Goal: Book appointment/travel/reservation

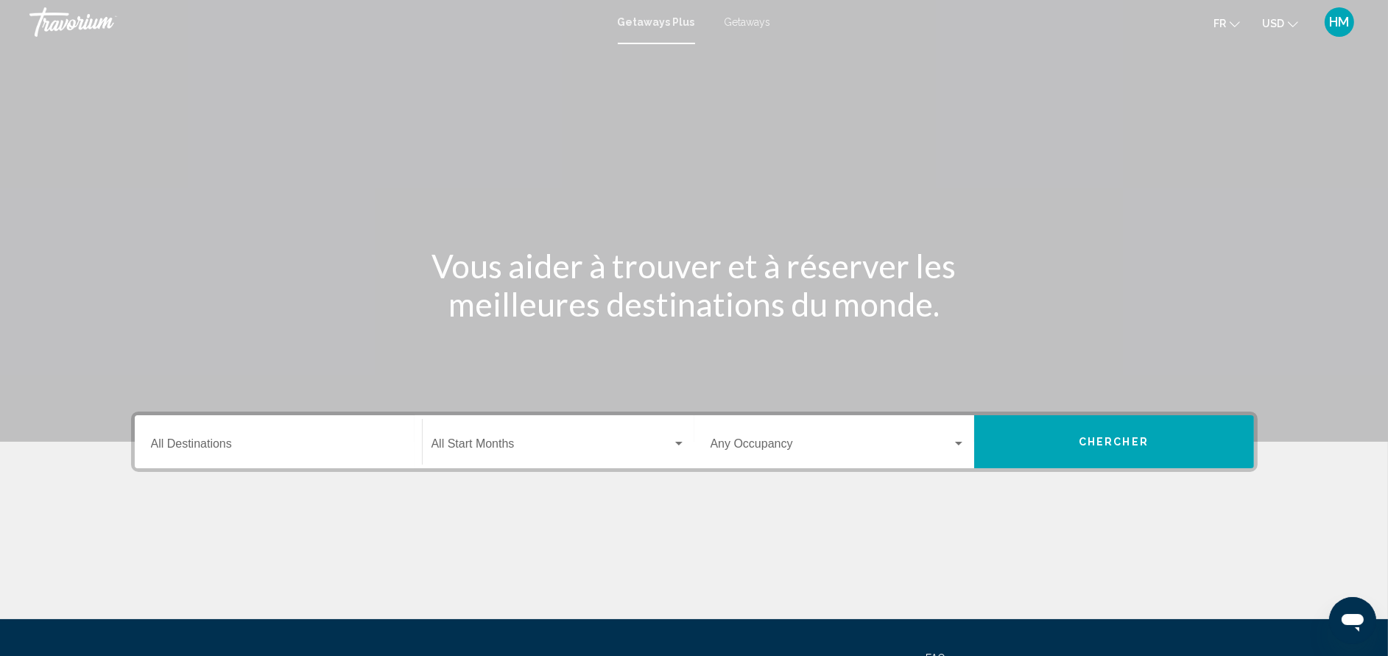
click at [231, 455] on div "Destination All Destinations" at bounding box center [278, 442] width 255 height 46
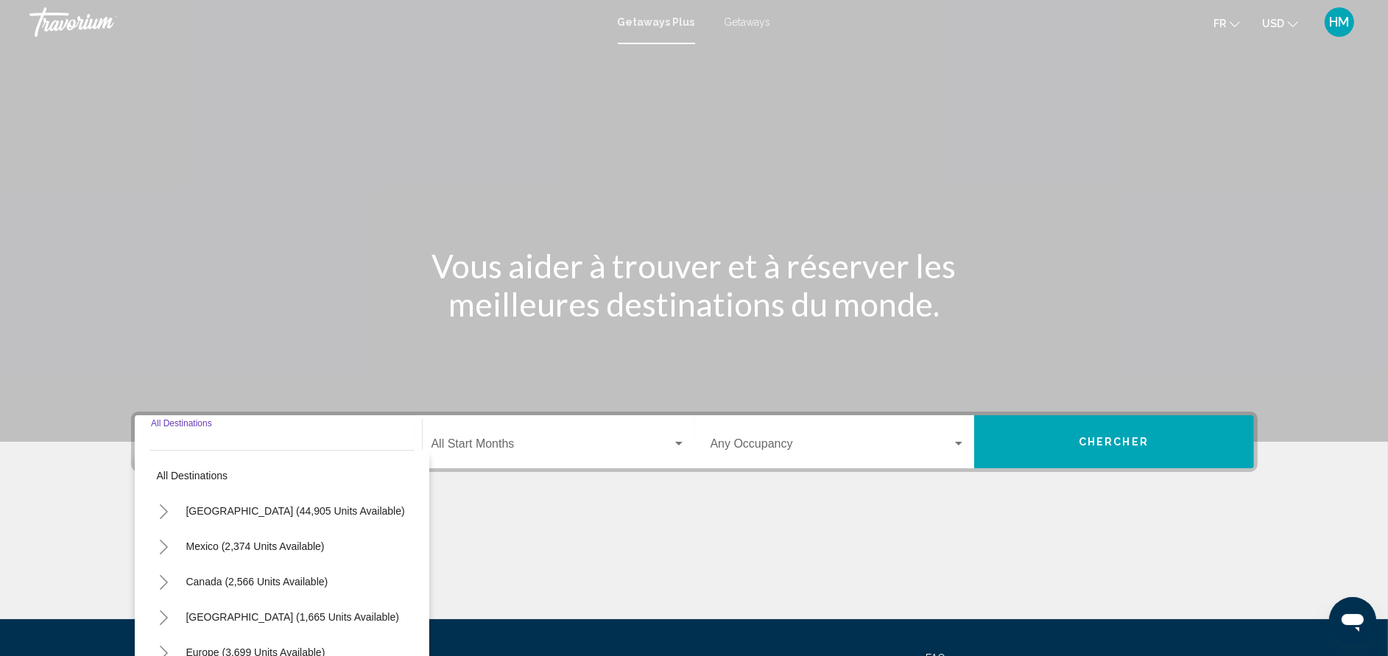
scroll to position [143, 0]
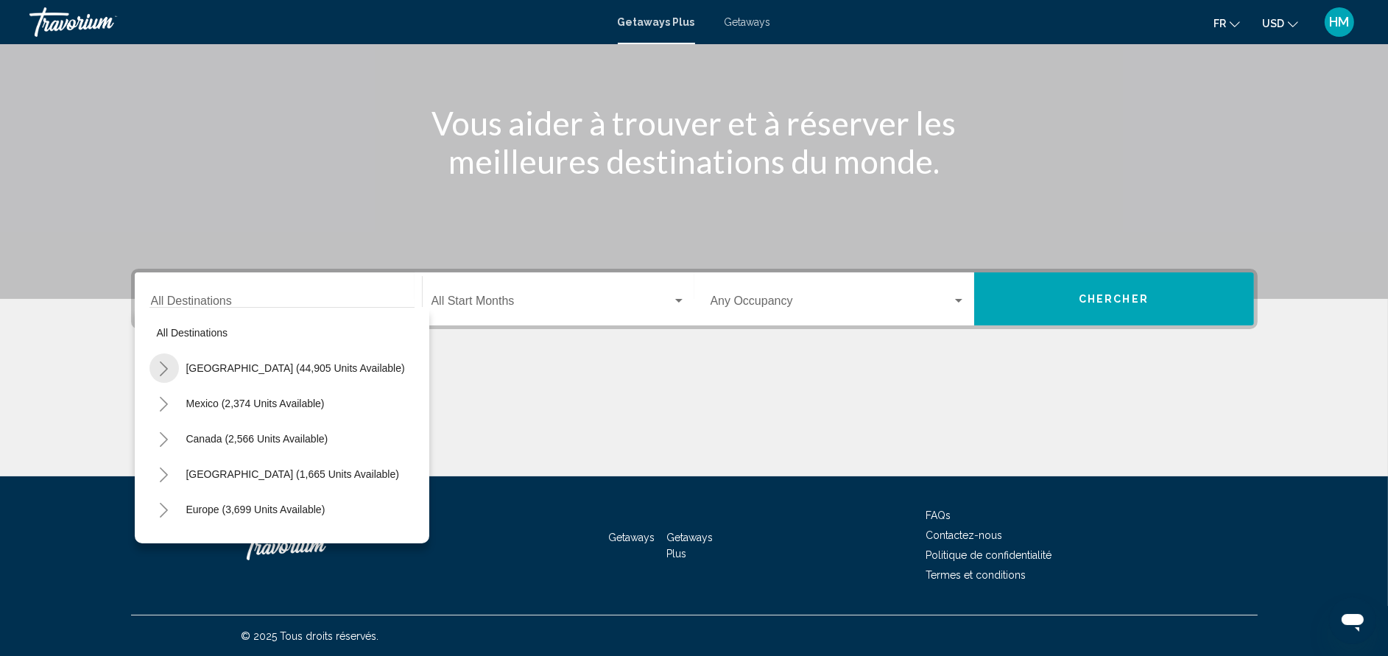
click at [154, 364] on button "Toggle United States (44,905 units available)" at bounding box center [163, 367] width 29 height 29
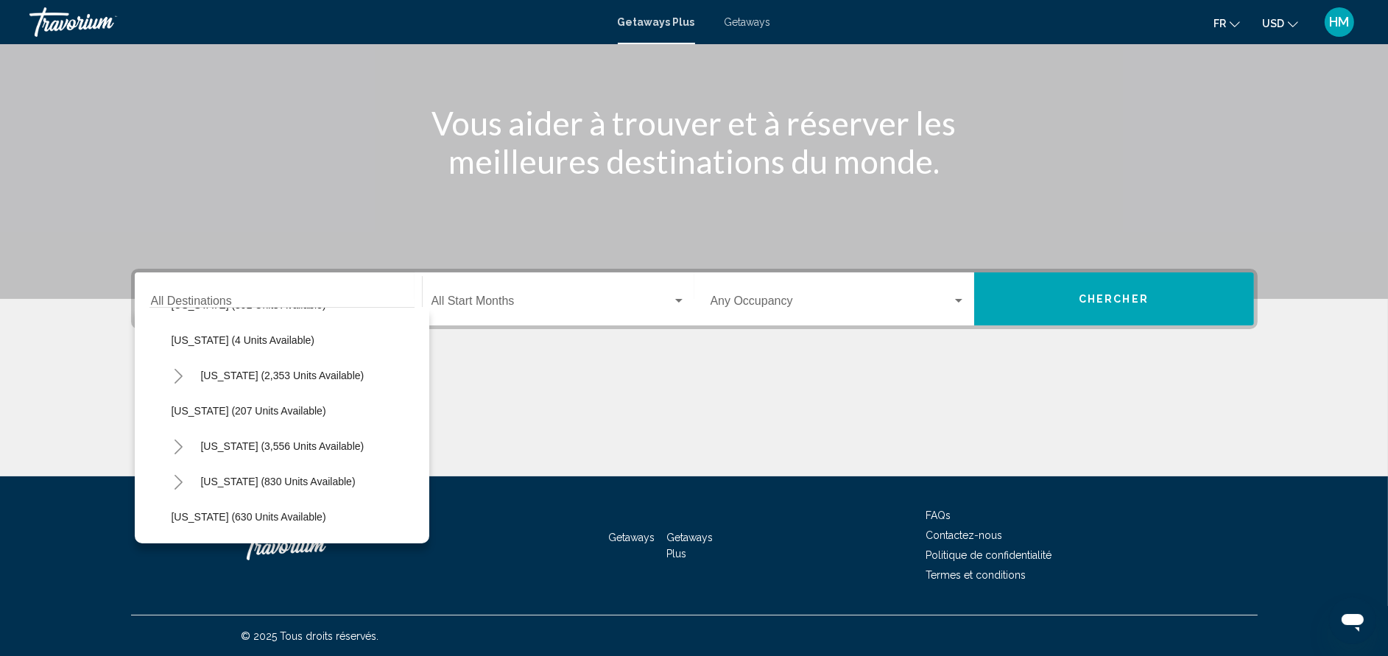
scroll to position [773, 0]
click at [173, 410] on icon "Toggle Nevada (3,556 units available)" at bounding box center [178, 408] width 11 height 15
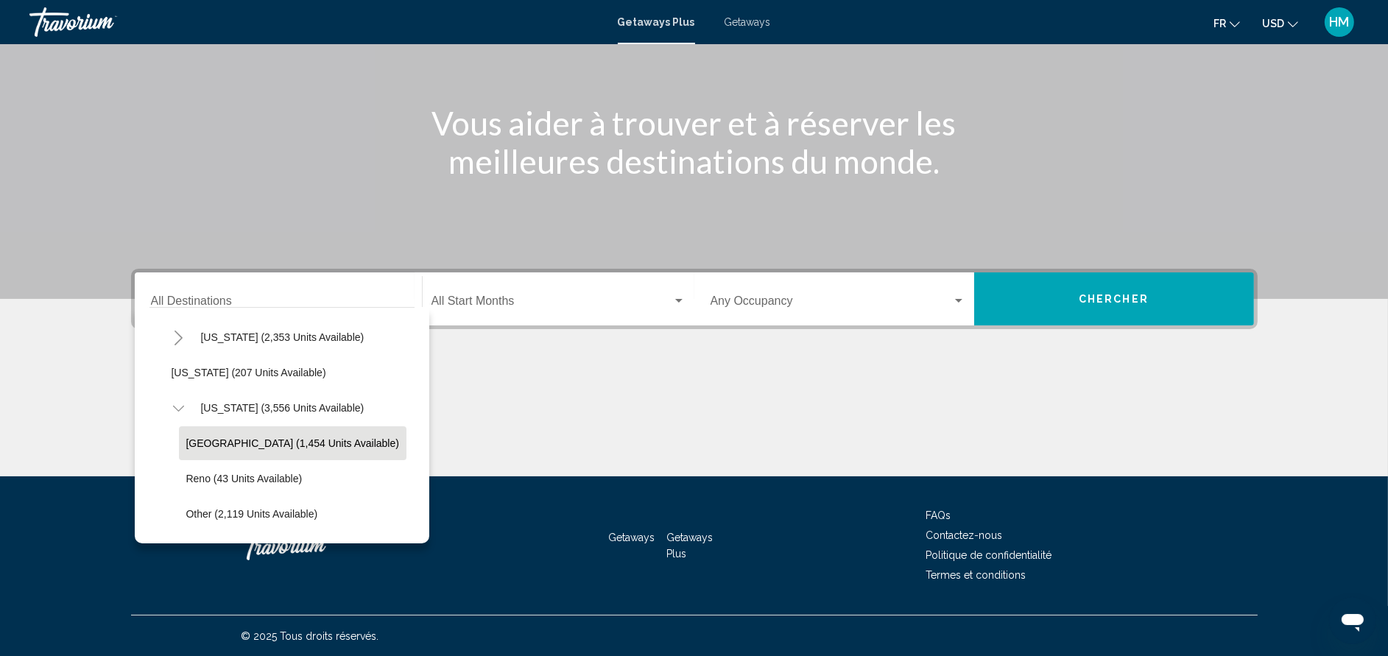
click at [210, 429] on button "[GEOGRAPHIC_DATA] (1,454 units available)" at bounding box center [292, 443] width 227 height 34
type input "**********"
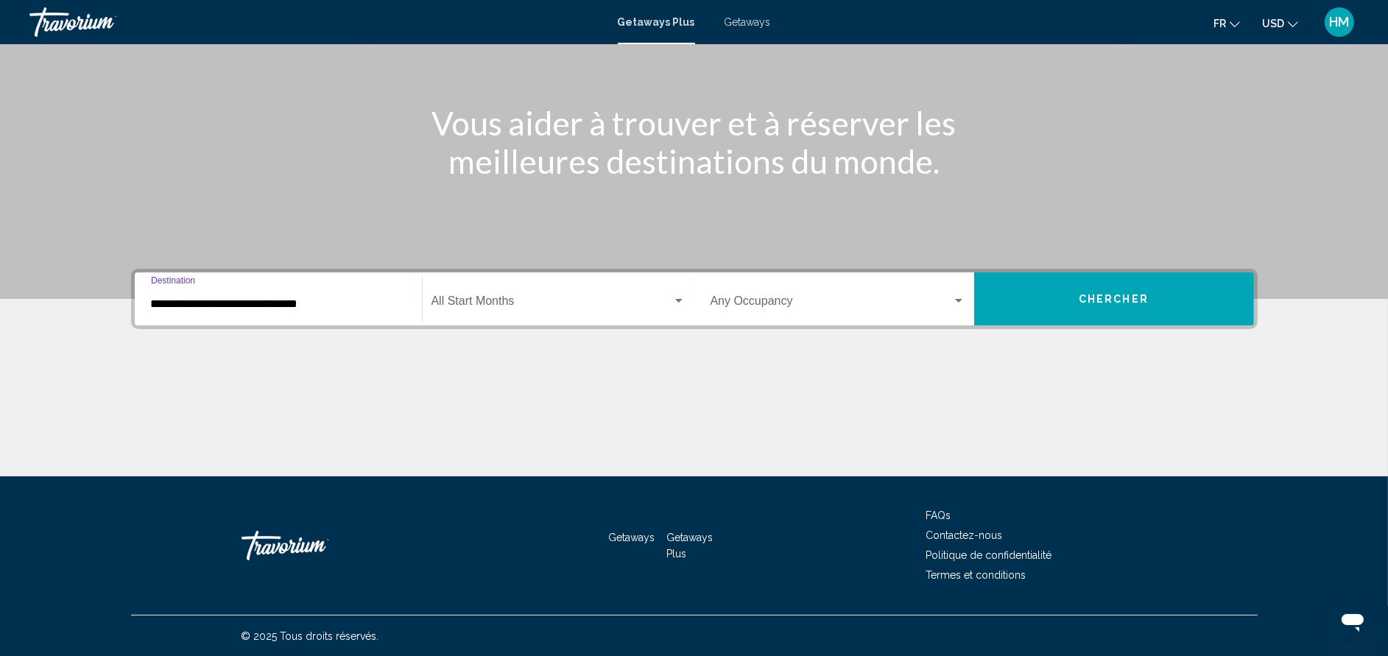
click at [488, 303] on span "Search widget" at bounding box center [551, 303] width 241 height 13
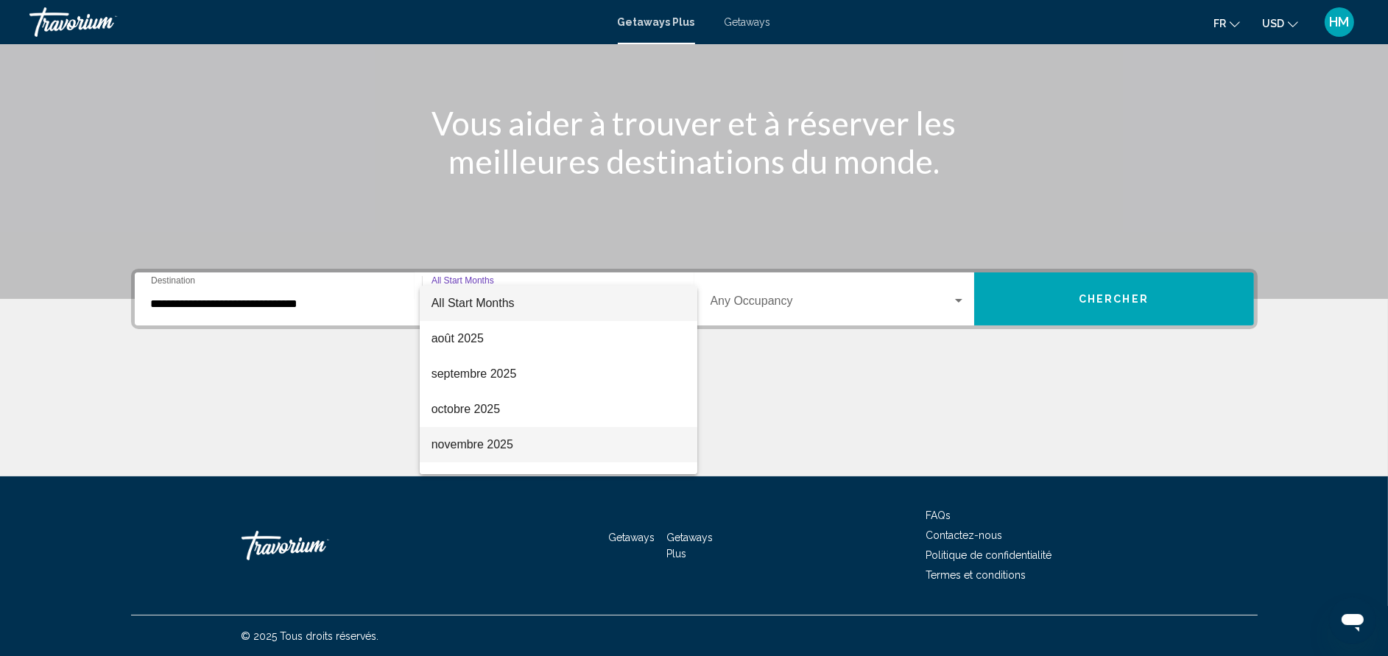
click at [509, 446] on span "novembre 2025" at bounding box center [558, 444] width 254 height 35
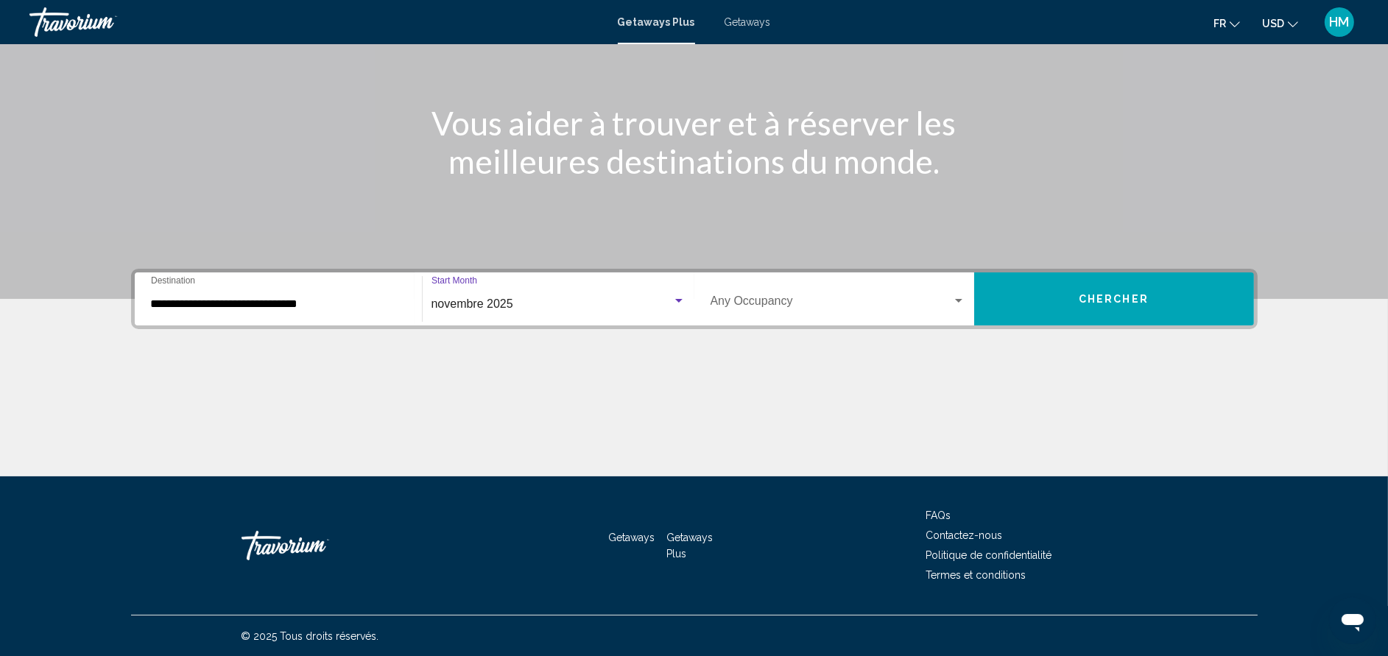
click at [788, 294] on div "Occupancy Any Occupancy" at bounding box center [837, 299] width 255 height 46
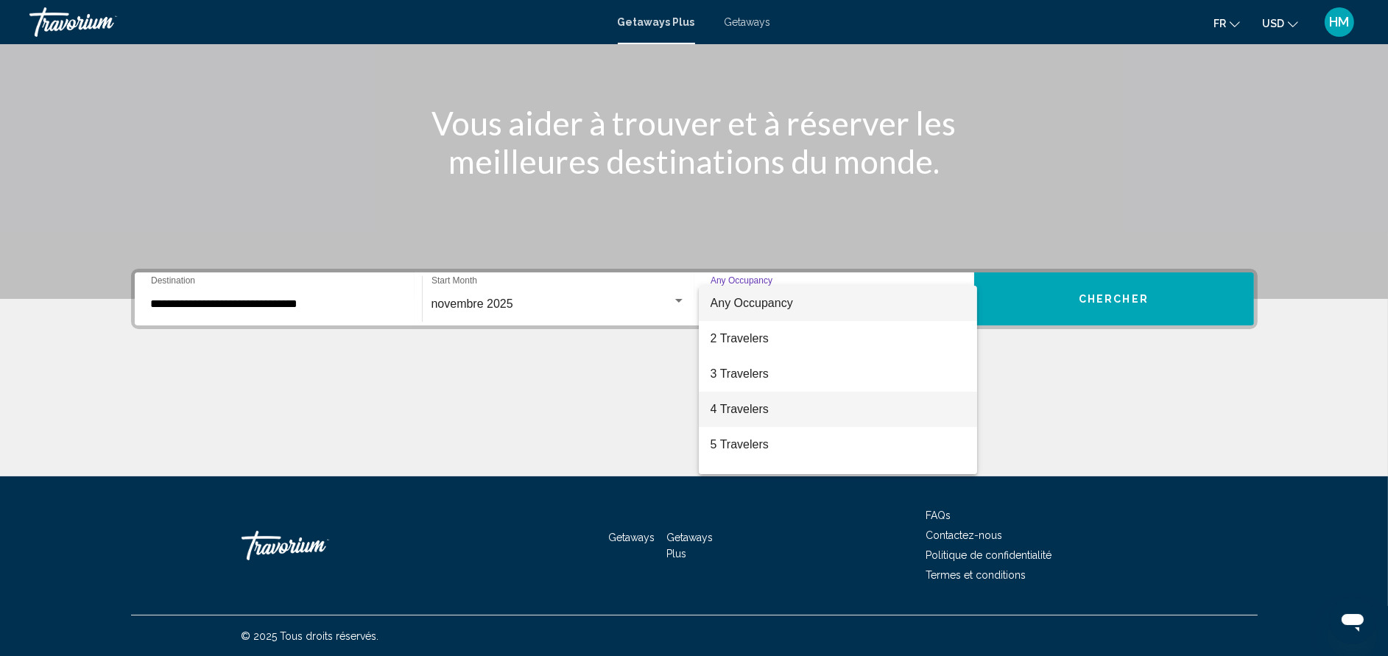
click at [771, 408] on span "4 Travelers" at bounding box center [837, 409] width 255 height 35
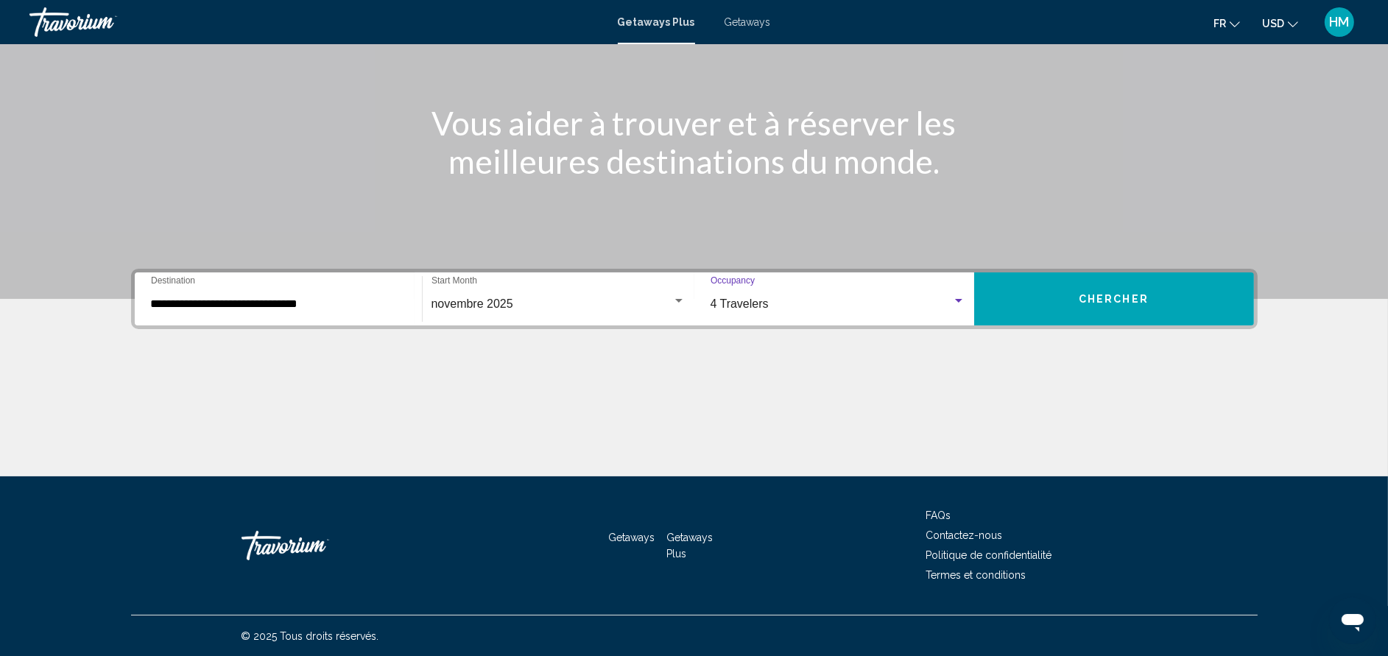
click at [1090, 303] on span "Chercher" at bounding box center [1113, 300] width 70 height 12
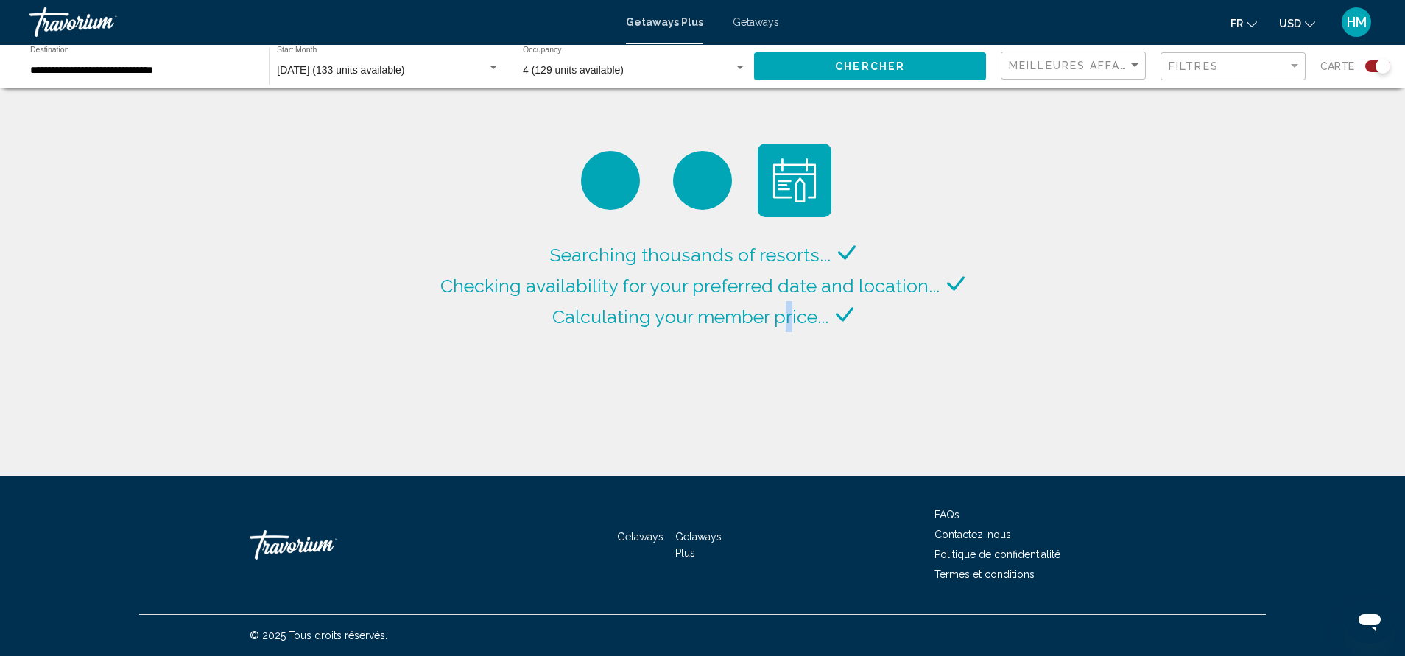
drag, startPoint x: 802, startPoint y: 361, endPoint x: 788, endPoint y: 394, distance: 35.7
click at [788, 394] on div "Searching thousands of resorts... Checking availability for your preferred date…" at bounding box center [702, 238] width 1405 height 476
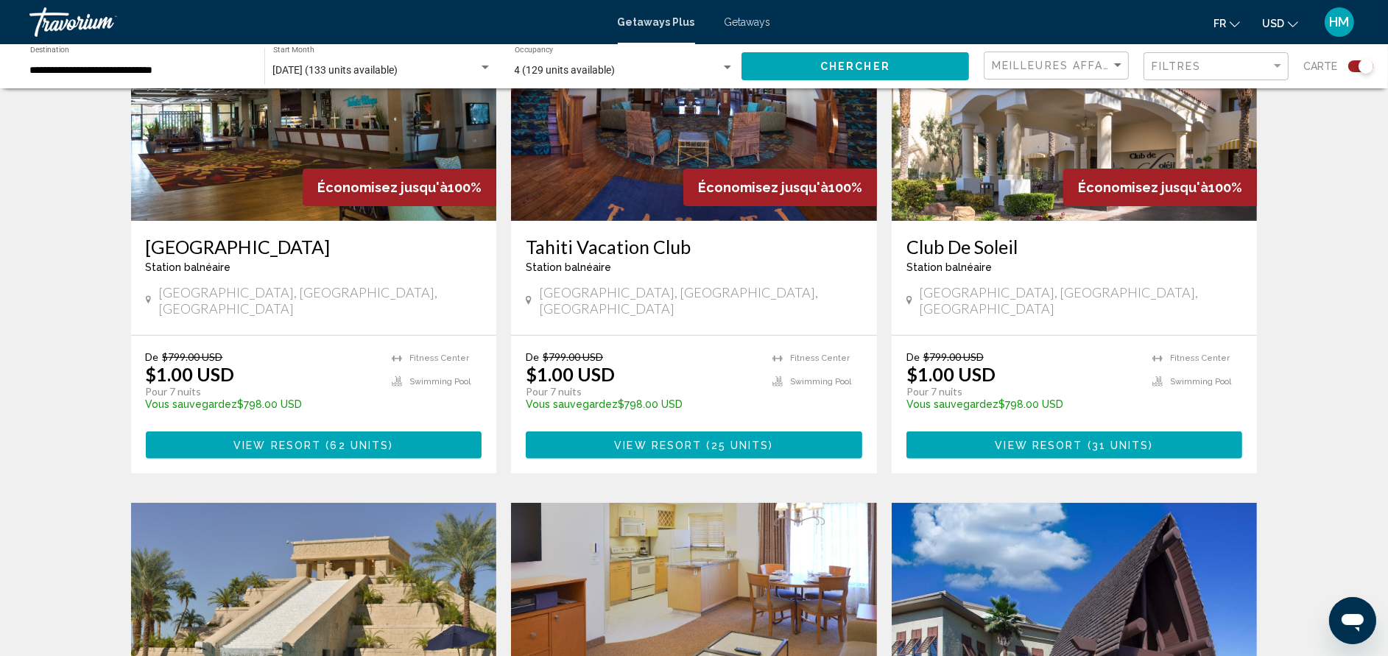
scroll to position [993, 0]
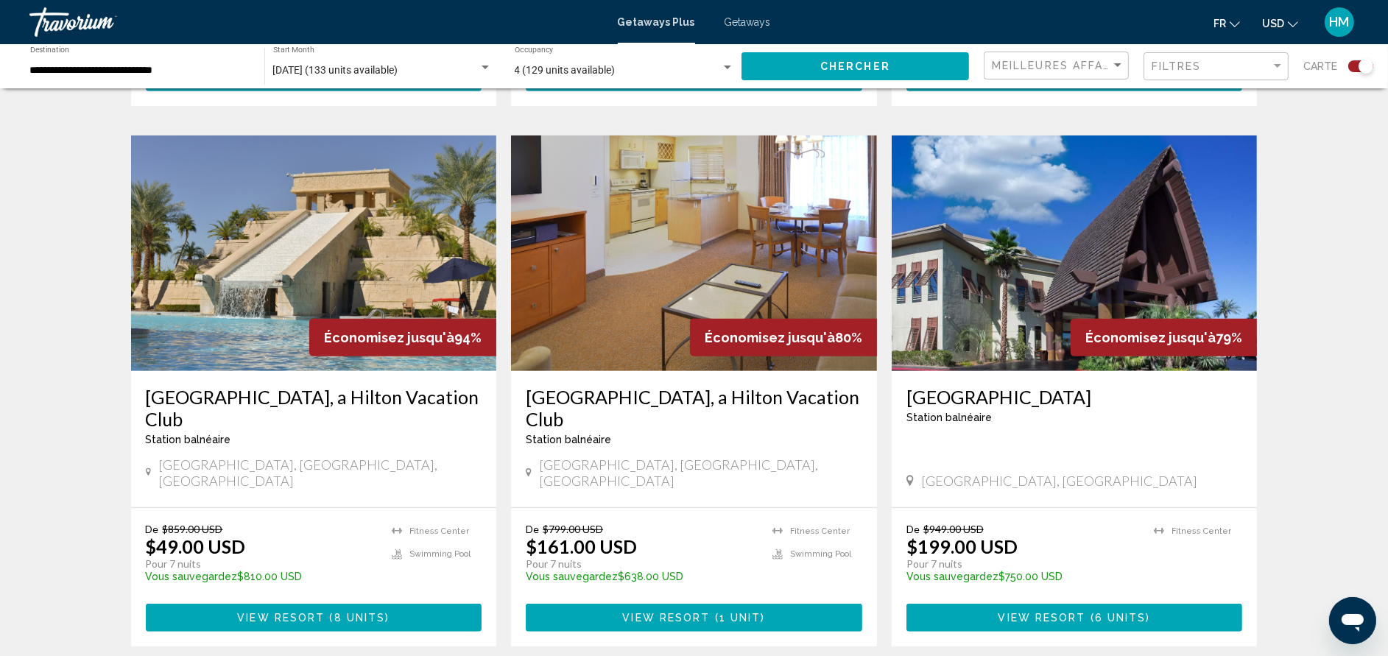
click at [785, 386] on h3 "[GEOGRAPHIC_DATA], a Hilton Vacation Club" at bounding box center [694, 408] width 336 height 44
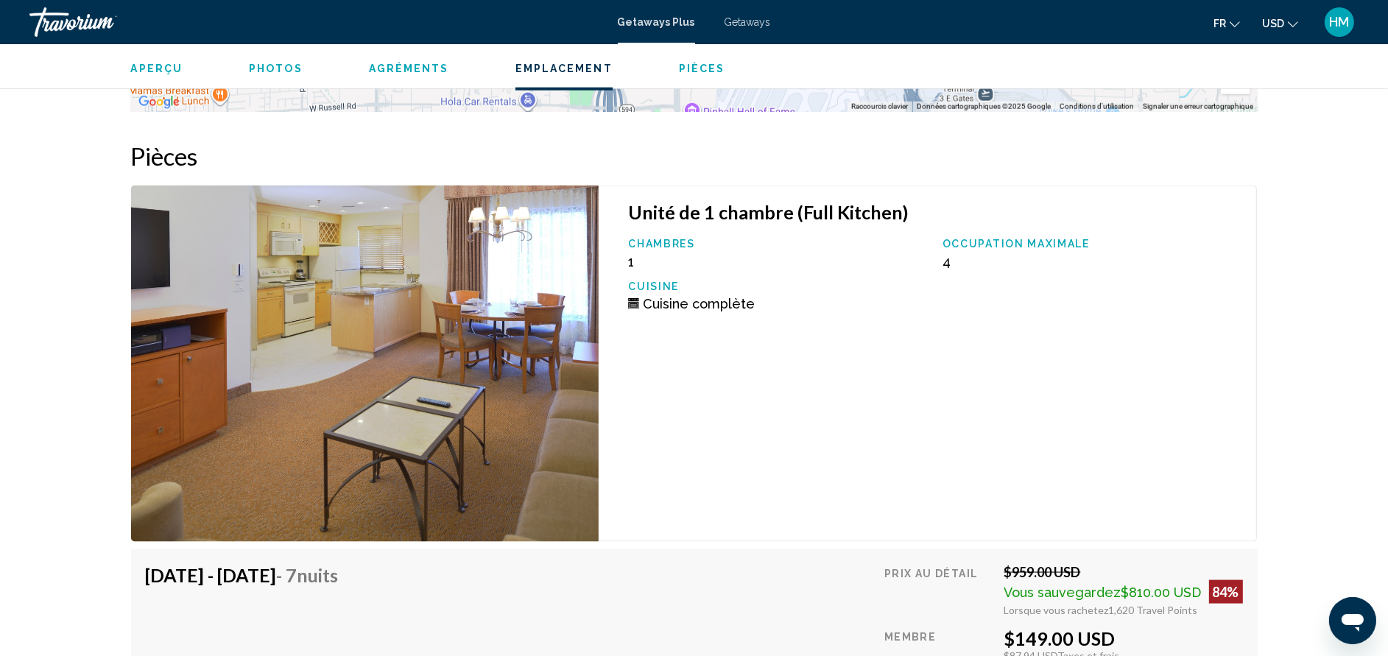
scroll to position [2760, 0]
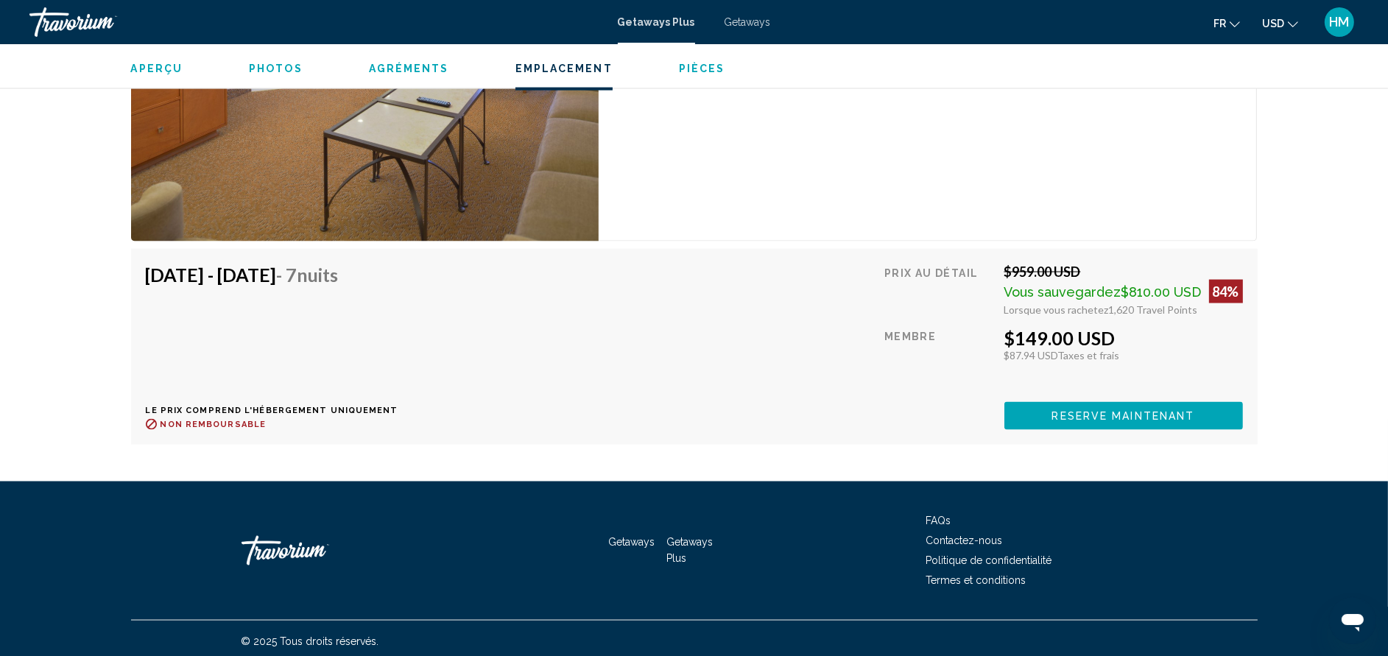
click at [1074, 411] on span "Reserve maintenant" at bounding box center [1123, 417] width 143 height 12
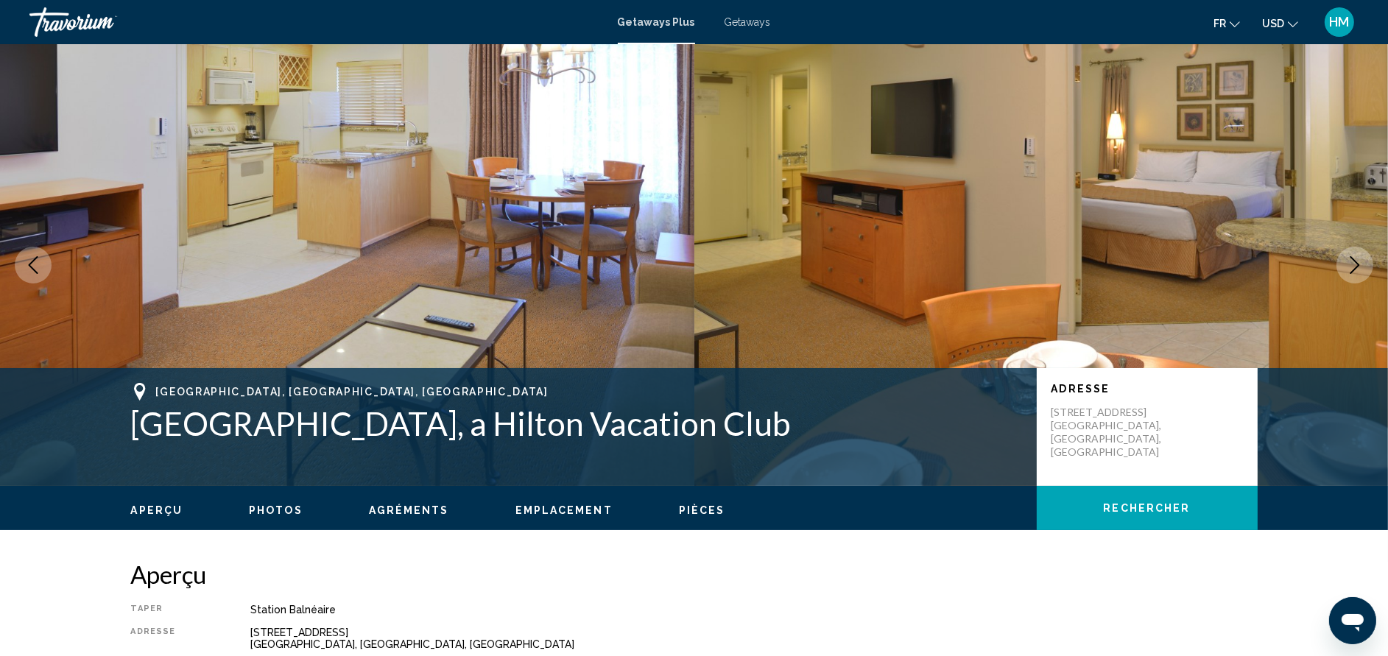
click at [1348, 264] on icon "Next image" at bounding box center [1355, 265] width 18 height 18
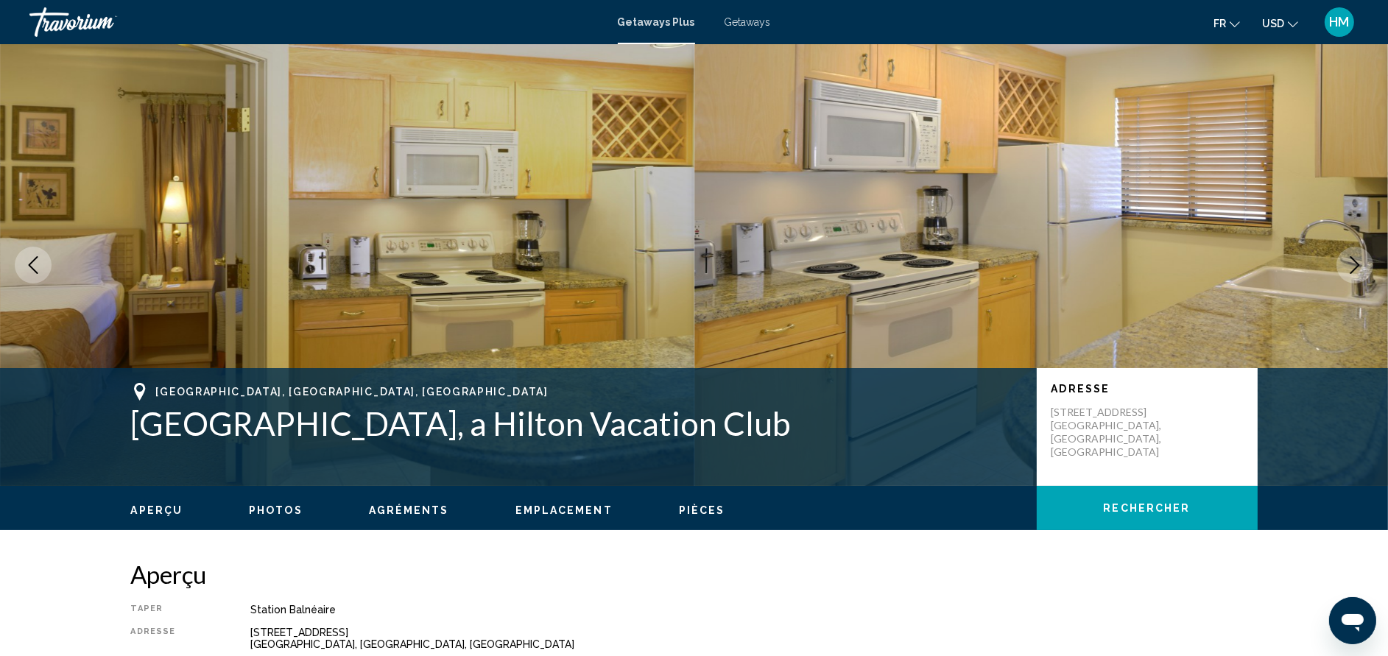
click at [1348, 264] on icon "Next image" at bounding box center [1355, 265] width 18 height 18
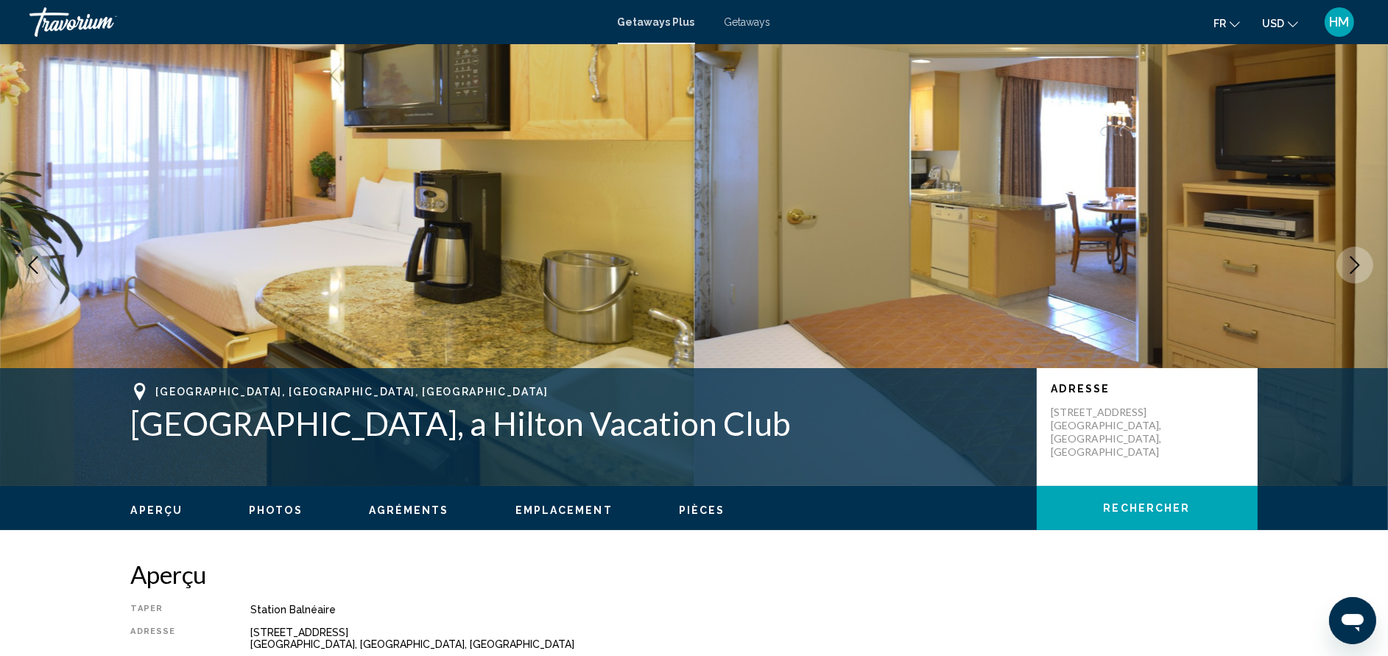
click at [1348, 264] on icon "Next image" at bounding box center [1355, 265] width 18 height 18
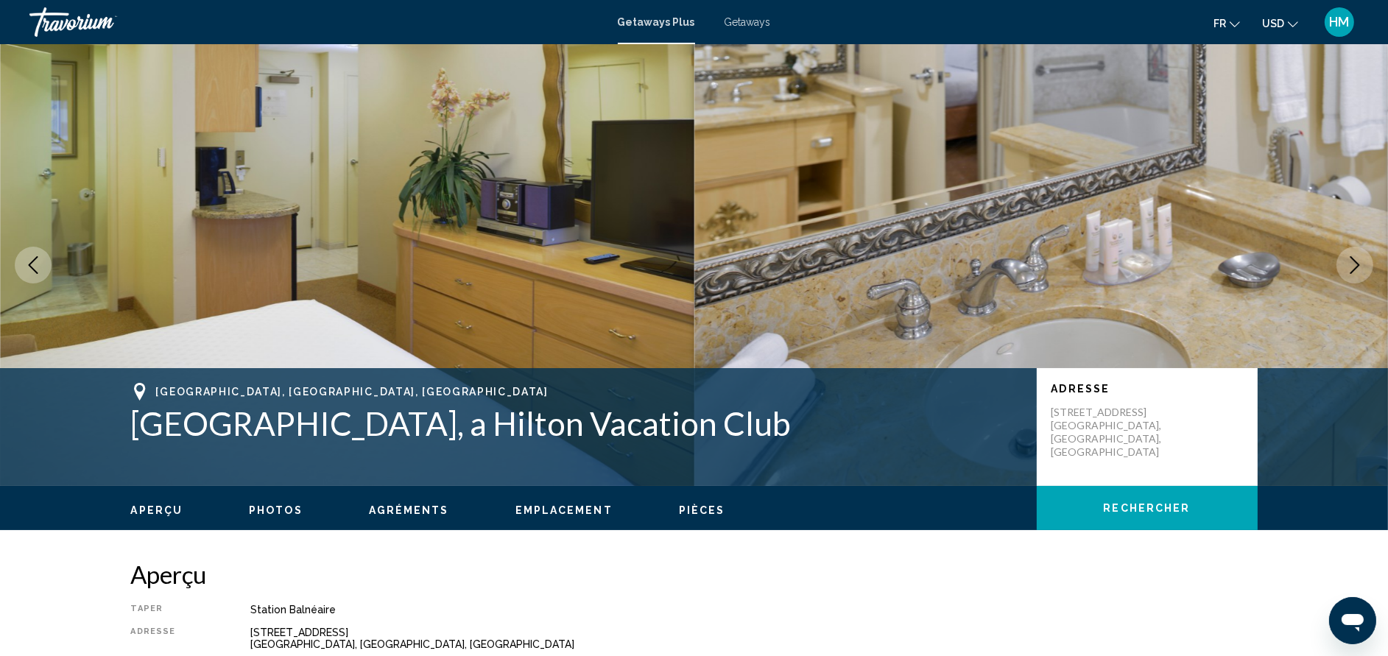
click at [26, 265] on icon "Previous image" at bounding box center [33, 265] width 18 height 18
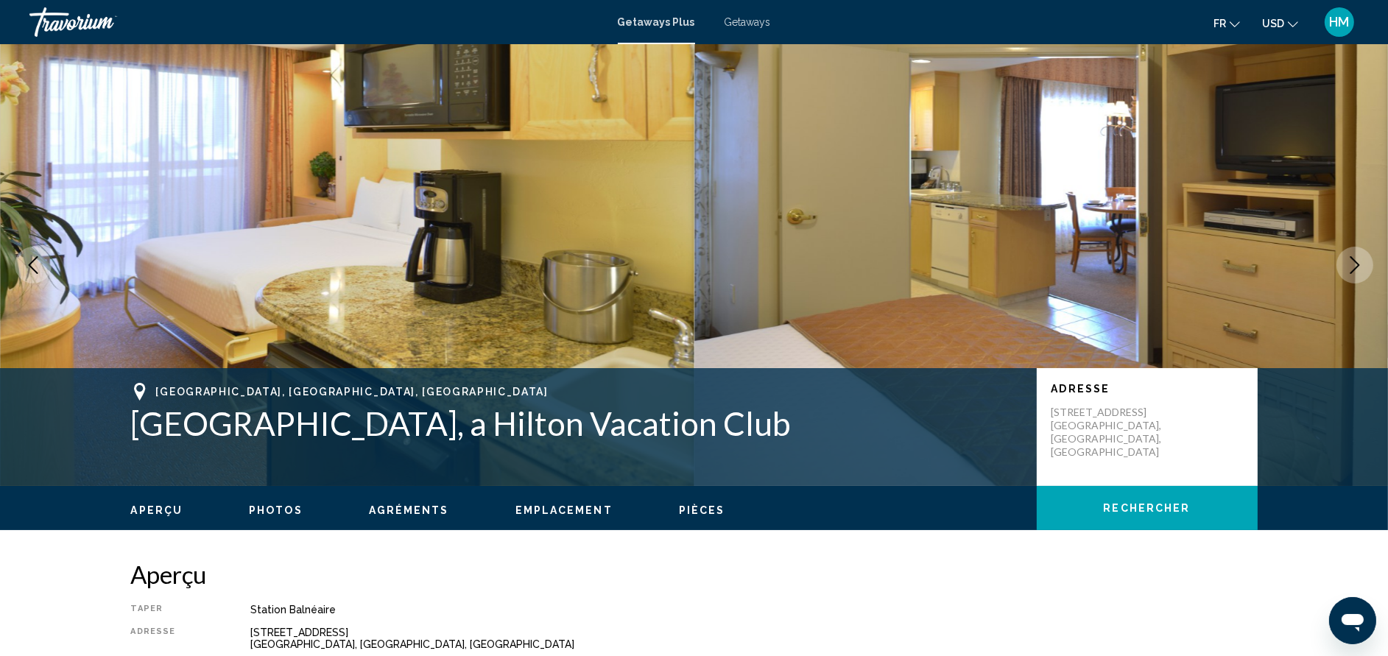
click at [1358, 257] on icon "Next image" at bounding box center [1355, 265] width 18 height 18
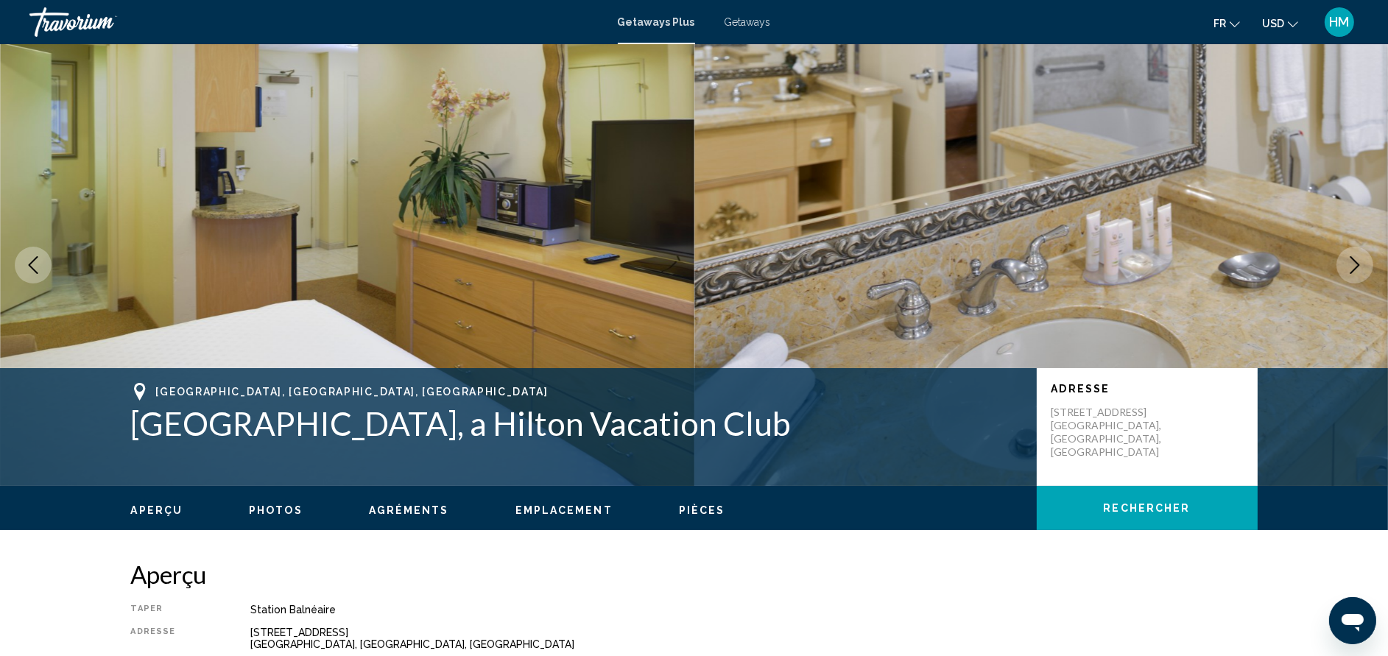
click at [1358, 257] on icon "Next image" at bounding box center [1355, 265] width 18 height 18
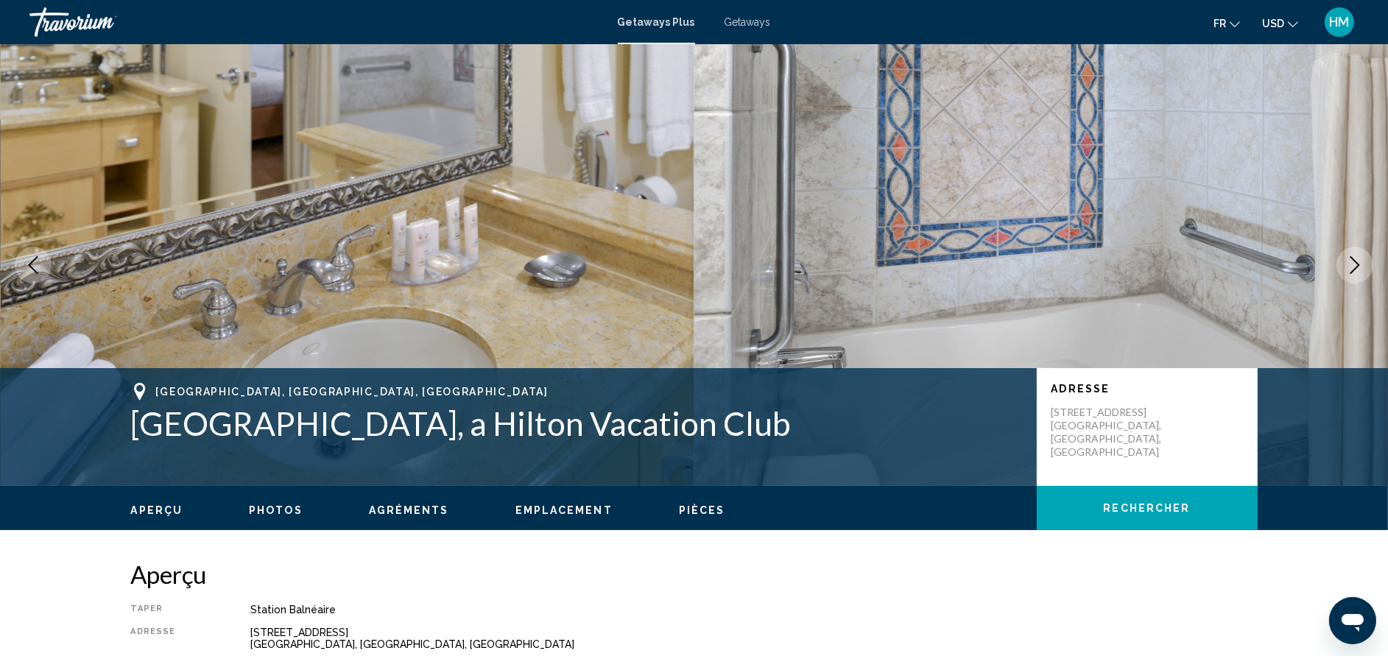
click at [1358, 257] on icon "Next image" at bounding box center [1355, 265] width 18 height 18
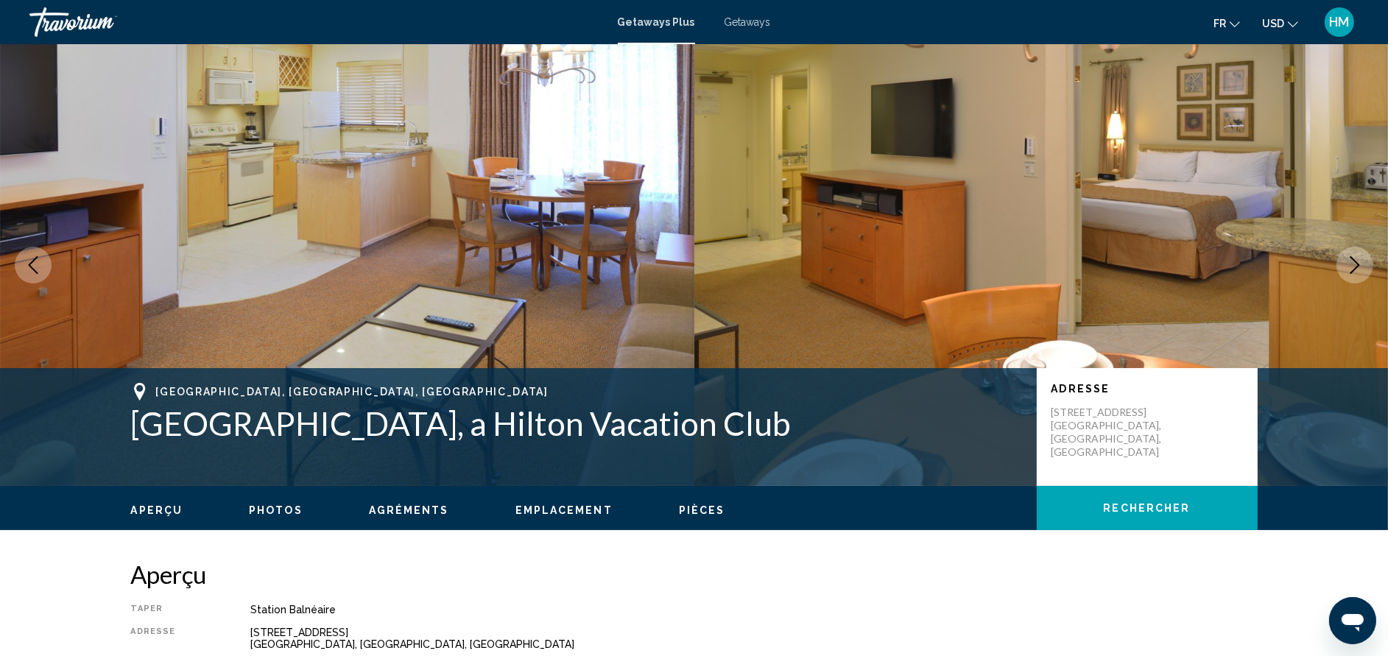
click at [1358, 257] on icon "Next image" at bounding box center [1355, 265] width 18 height 18
